Goal: Communication & Community: Ask a question

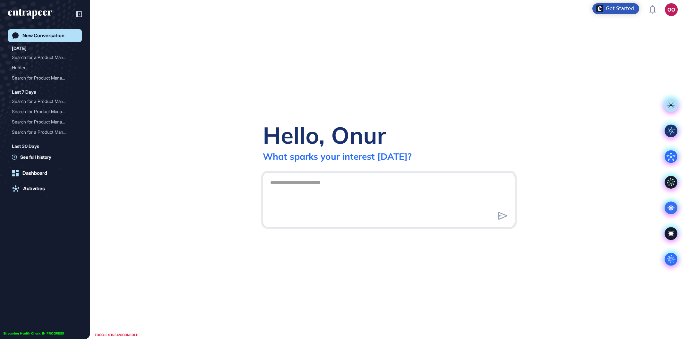
scroll to position [0, 0]
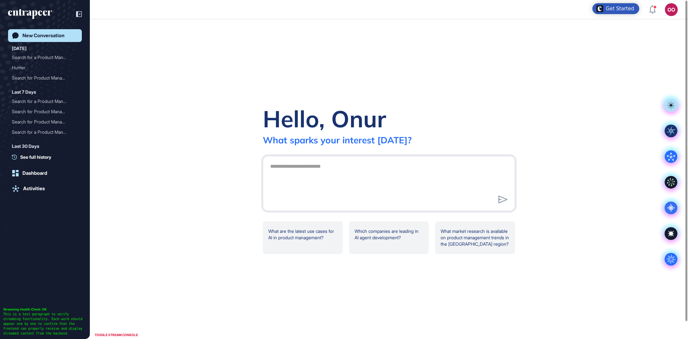
click at [626, 167] on div "Hello, Onur What sparks your interest [DATE]? .cls-2{fill:#fff} What are the la…" at bounding box center [389, 179] width 598 height 320
click at [354, 164] on textarea at bounding box center [388, 182] width 245 height 45
click at [676, 257] on circle at bounding box center [671, 259] width 13 height 13
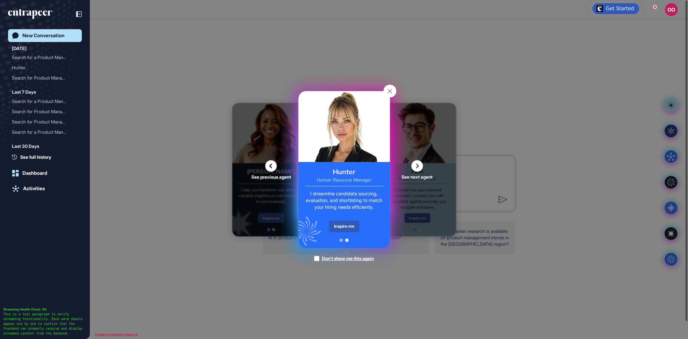
click at [344, 236] on div "Hunter Human Resource Manager I streamline candidate sourcing, evaluation, and …" at bounding box center [344, 205] width 91 height 86
click at [351, 226] on div "Inspire me" at bounding box center [344, 227] width 30 height 12
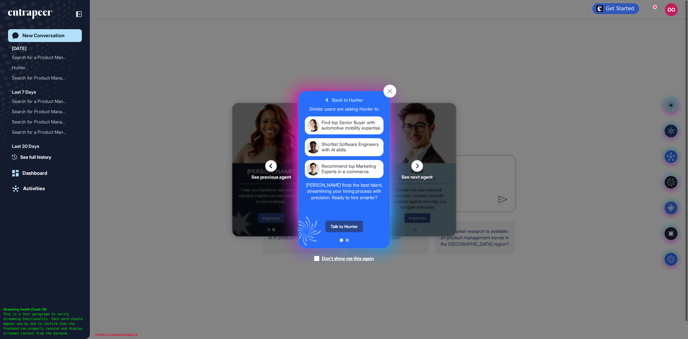
click at [353, 227] on div "Talk to Hunter" at bounding box center [345, 227] width 38 height 12
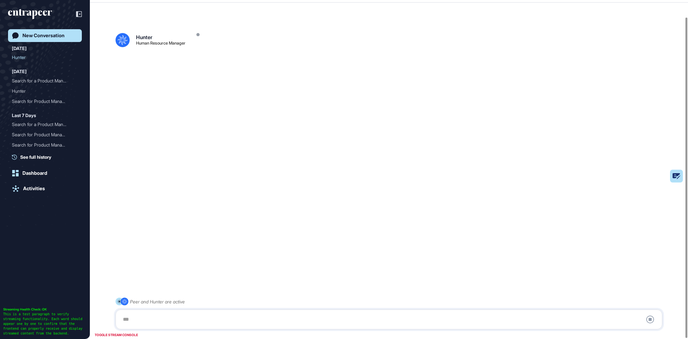
scroll to position [18, 0]
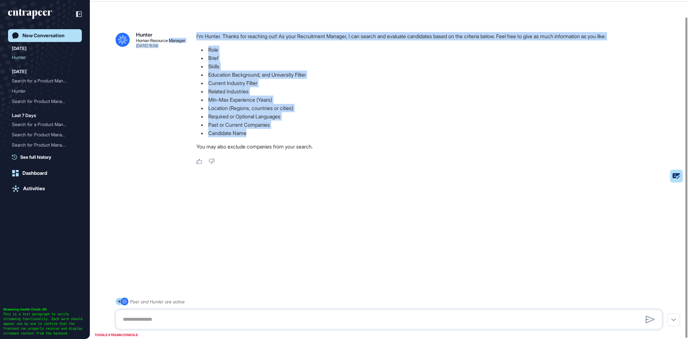
drag, startPoint x: 282, startPoint y: 109, endPoint x: 325, endPoint y: 144, distance: 56.6
click at [314, 134] on div ".cls-2{fill:#fff} Hunter Human Resource Manager [DATE] 15:58 I'm Hunter. Thanks…" at bounding box center [389, 93] width 547 height 143
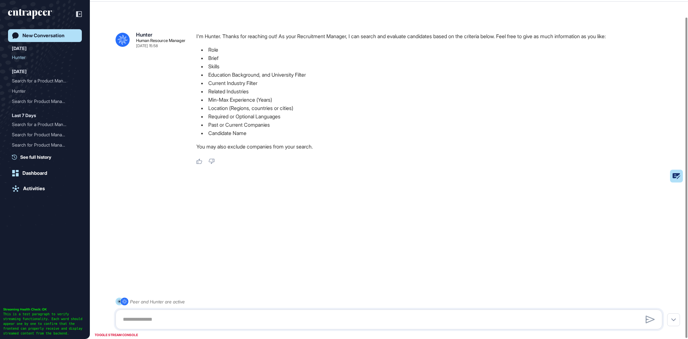
click at [326, 144] on div "I'm Hunter. Thanks for reaching out! As your Recruitment Manager, I can search …" at bounding box center [431, 93] width 471 height 122
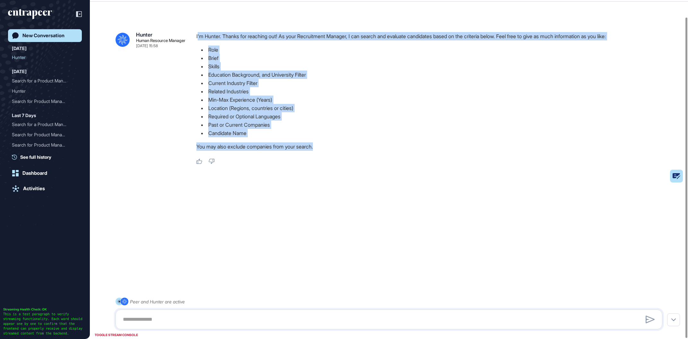
drag, startPoint x: 328, startPoint y: 152, endPoint x: 197, endPoint y: 38, distance: 172.9
click at [197, 38] on div "I'm Hunter. Thanks for reaching out! As your Recruitment Manager, I can search …" at bounding box center [431, 93] width 471 height 122
drag, startPoint x: 196, startPoint y: 37, endPoint x: 322, endPoint y: 148, distance: 167.2
click at [322, 148] on div ".cls-2{fill:#fff} Hunter Human Resource Manager [DATE] 15:58 I'm Hunter. Thanks…" at bounding box center [389, 98] width 547 height 133
copy div "I'm Hunter. Thanks for reaching out! As your Recruitment Manager, I can search …"
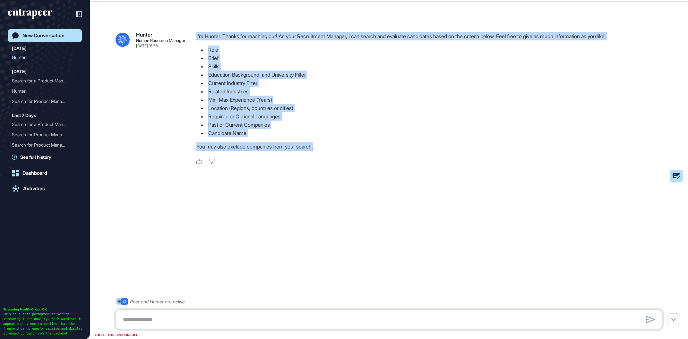
click at [167, 317] on textarea at bounding box center [389, 319] width 540 height 13
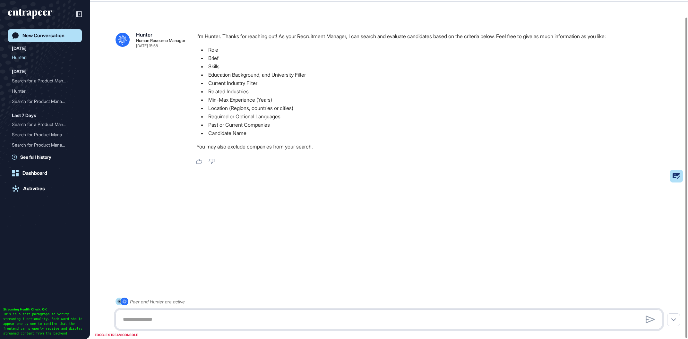
click at [167, 317] on textarea at bounding box center [389, 319] width 540 height 13
paste textarea "**********"
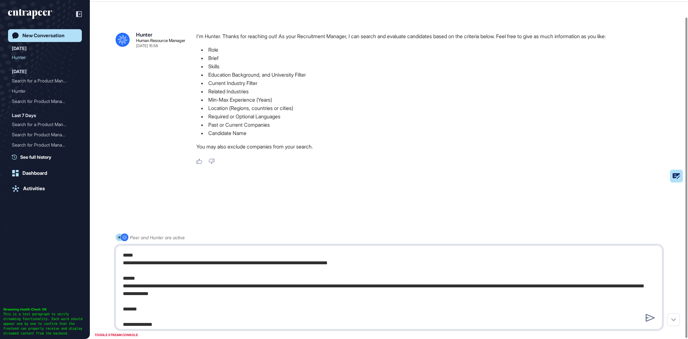
click at [242, 276] on textarea at bounding box center [389, 287] width 540 height 77
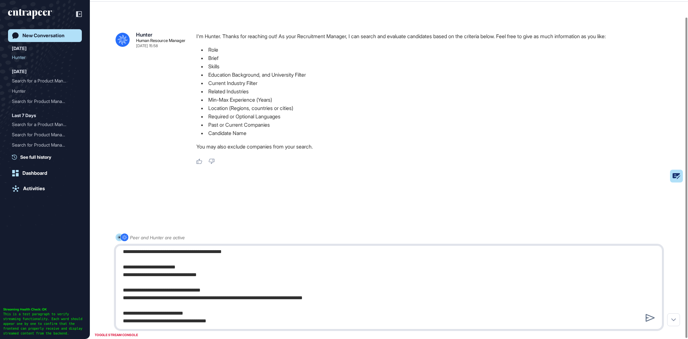
scroll to position [290, 0]
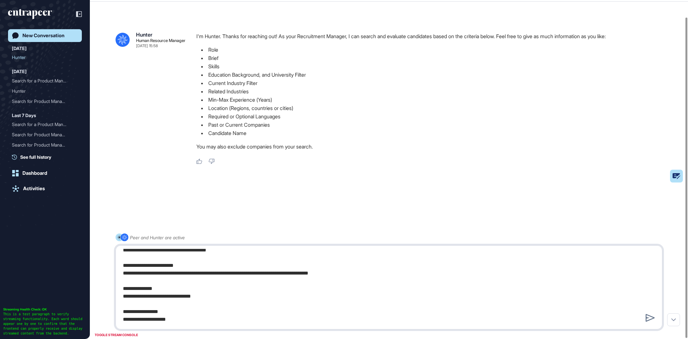
click at [245, 309] on textarea at bounding box center [389, 287] width 540 height 77
type textarea "**********"
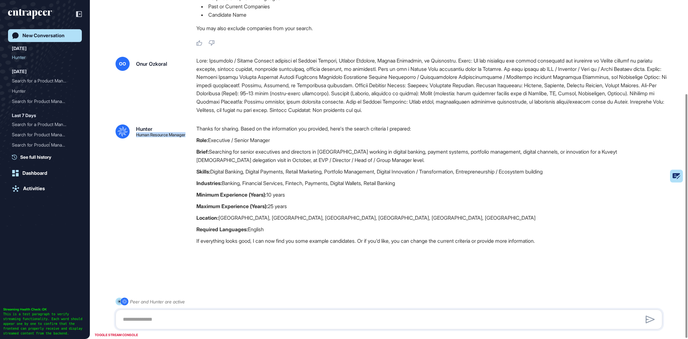
scroll to position [130, 0]
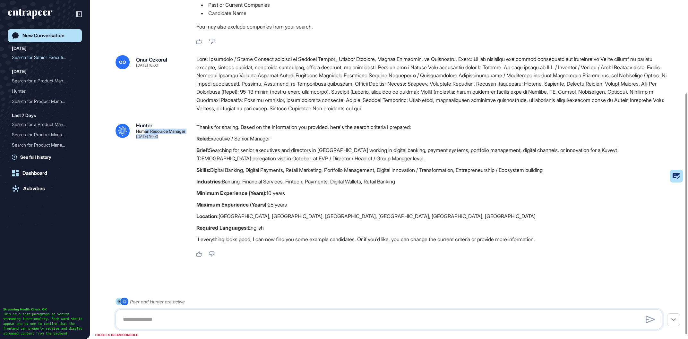
drag, startPoint x: 568, startPoint y: 249, endPoint x: 146, endPoint y: 131, distance: 437.7
click at [146, 131] on div ".cls-2{fill:#fff} Hunter Human Resource Manager [DATE] 16:00 Thanks for sharing…" at bounding box center [389, 190] width 547 height 135
click at [136, 120] on div "OO Onur Ozkoral [DATE] 16:00 .cls-2{fill:#fff} Hunter Human Resource Manager [D…" at bounding box center [389, 156] width 547 height 202
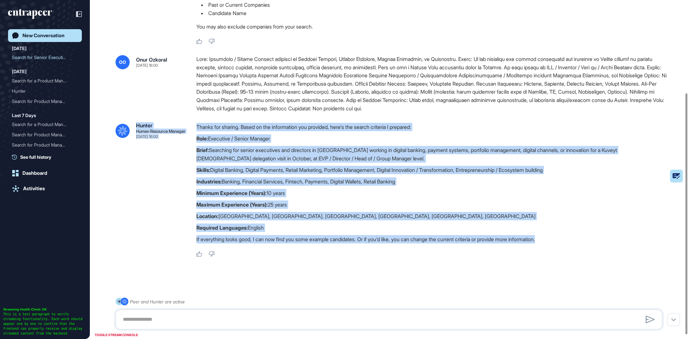
drag, startPoint x: 137, startPoint y: 123, endPoint x: 571, endPoint y: 248, distance: 451.3
click at [571, 248] on div "OO Onur Ozkoral [DATE] 16:00 .cls-2{fill:#fff} Hunter Human Resource Manager [D…" at bounding box center [389, 156] width 547 height 202
copy div "Loremi Dolor Sitametc Adipisc Eli 62, 1629 09:96 Seddoe tem incidid. Utlab et d…"
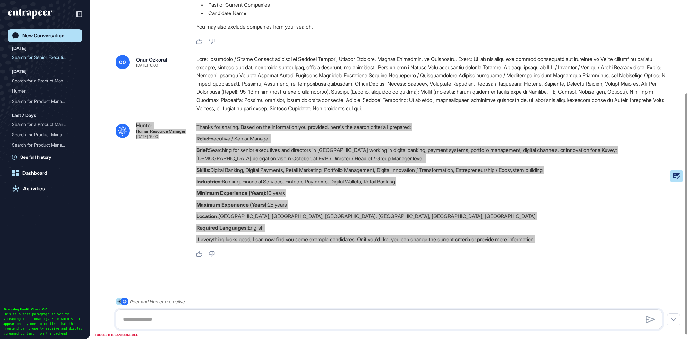
click at [331, 318] on textarea at bounding box center [389, 319] width 540 height 13
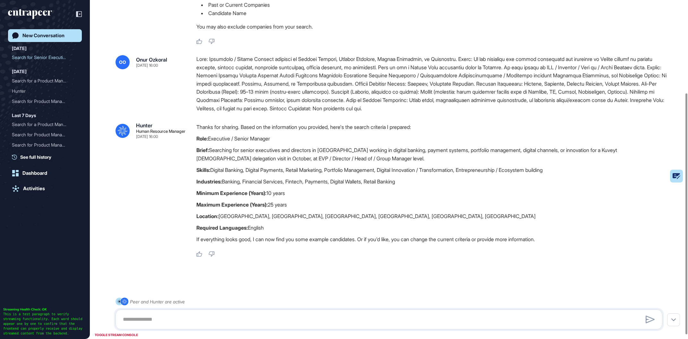
click at [335, 312] on div at bounding box center [389, 320] width 547 height 20
click at [317, 313] on div at bounding box center [389, 320] width 547 height 20
click at [292, 314] on textarea at bounding box center [389, 319] width 540 height 13
type textarea "**********"
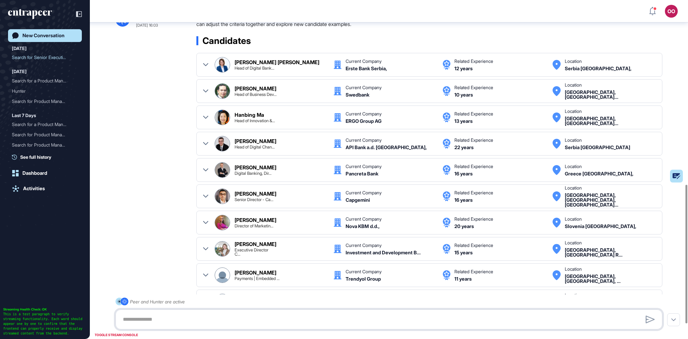
scroll to position [451, 0]
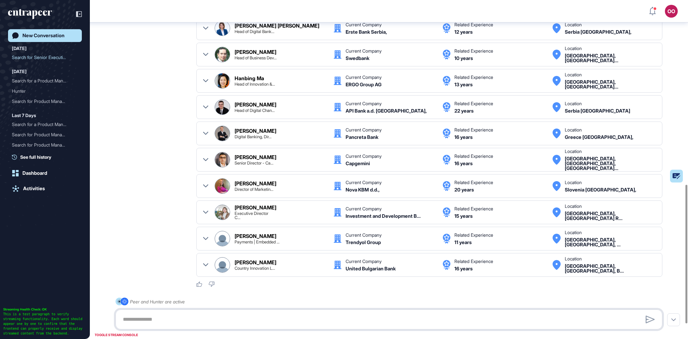
click at [287, 315] on textarea at bounding box center [389, 319] width 540 height 13
type textarea "**********"
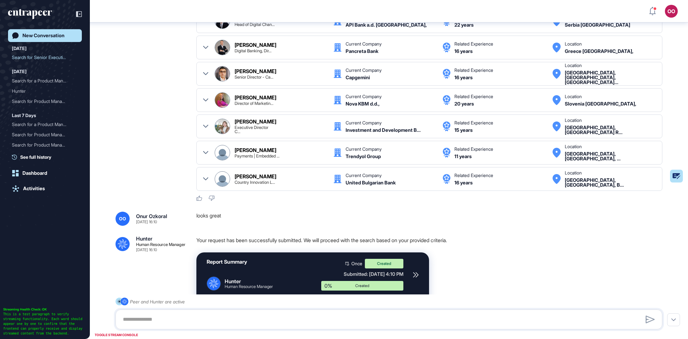
scroll to position [603, 0]
